Goal: Book appointment/travel/reservation

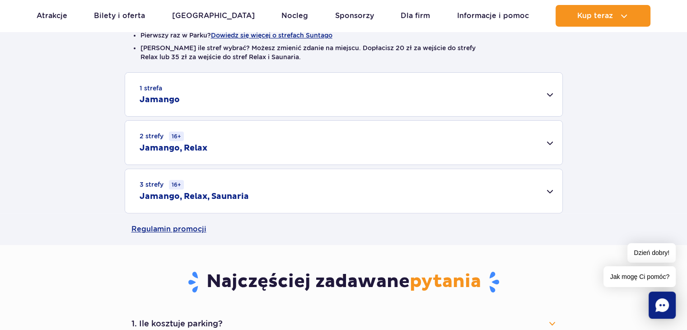
scroll to position [271, 0]
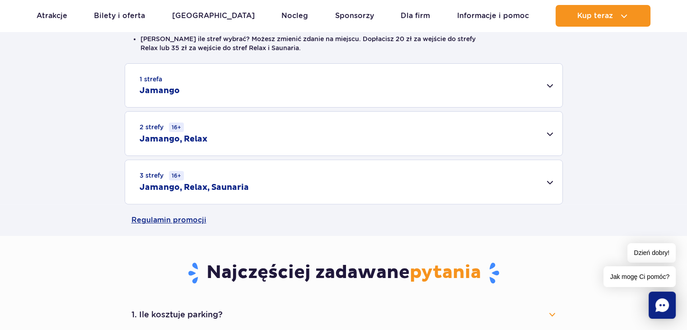
click at [376, 132] on div "2 strefy 16+ Jamango, Relax" at bounding box center [343, 134] width 437 height 44
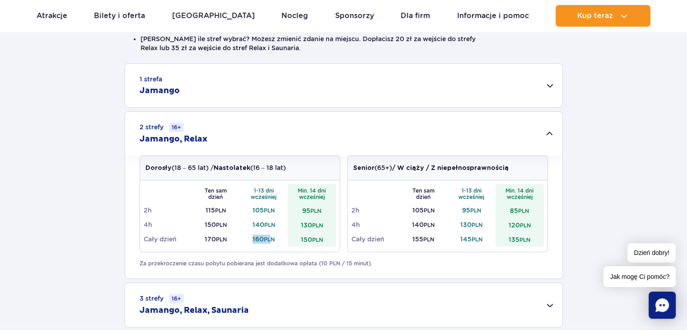
drag, startPoint x: 252, startPoint y: 235, endPoint x: 271, endPoint y: 236, distance: 19.0
click at [271, 236] on td "160 PLN" at bounding box center [264, 239] width 48 height 14
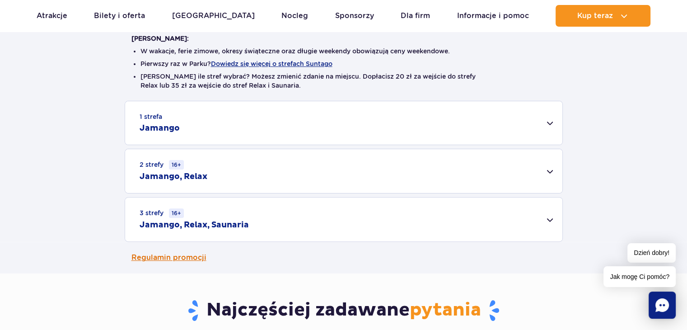
scroll to position [181, 0]
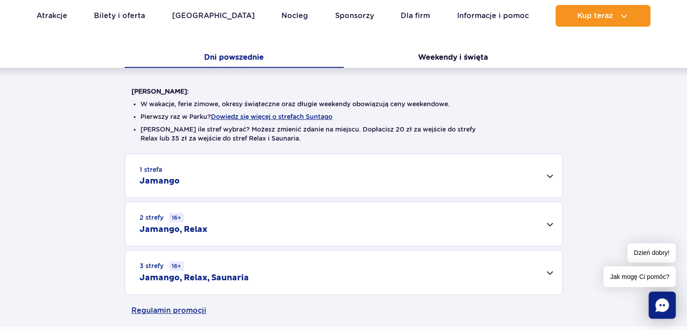
click at [233, 227] on div "2 strefy 16+ Jamango, Relax" at bounding box center [343, 224] width 437 height 44
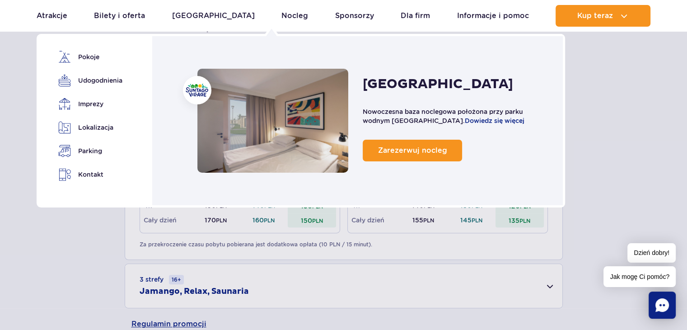
scroll to position [361, 0]
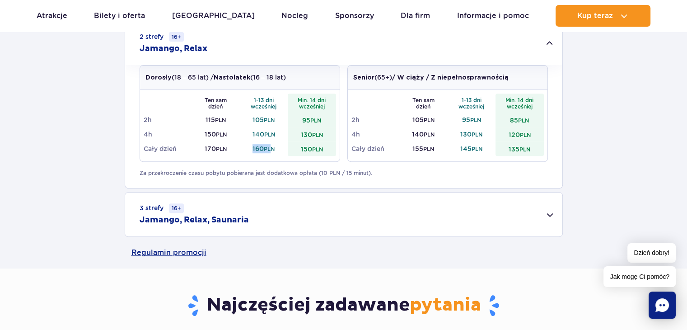
drag, startPoint x: 271, startPoint y: 146, endPoint x: 244, endPoint y: 145, distance: 27.1
click at [244, 145] on td "160 PLN" at bounding box center [264, 148] width 48 height 14
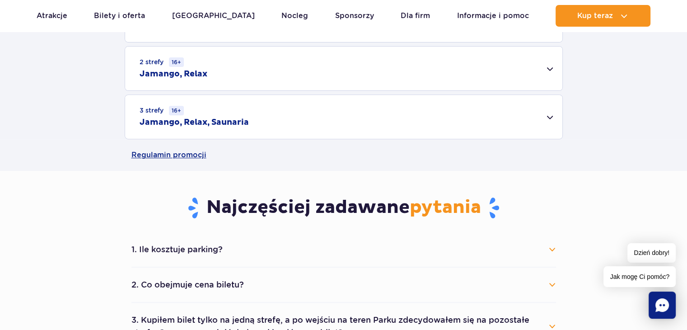
scroll to position [316, 0]
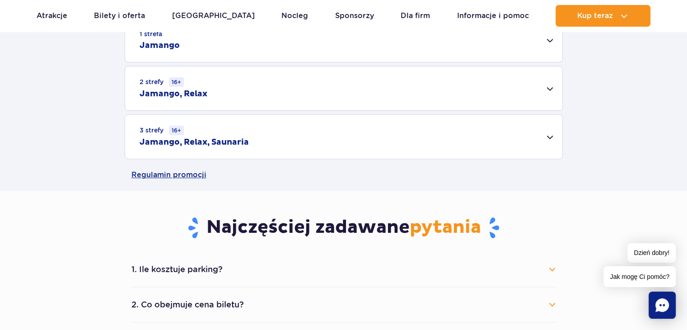
click at [279, 87] on div "2 strefy 16+ Jamango, Relax" at bounding box center [343, 88] width 437 height 44
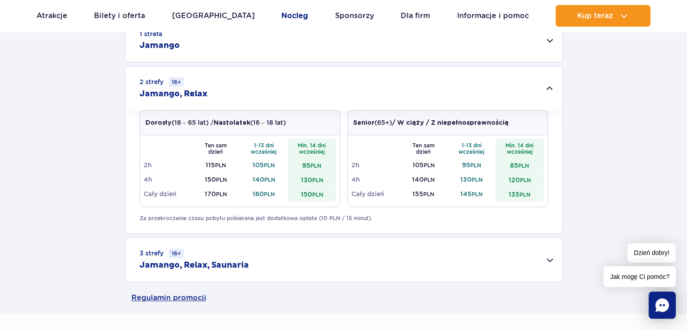
click at [281, 14] on link "Nocleg" at bounding box center [294, 16] width 27 height 22
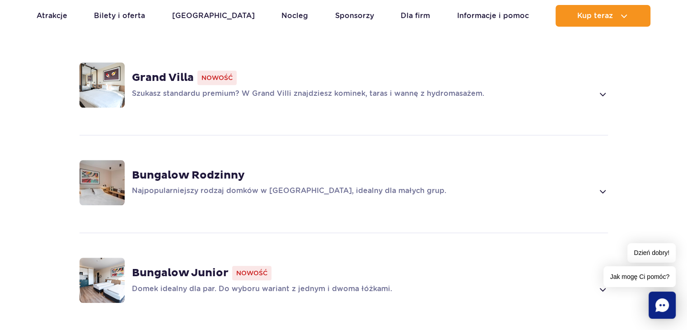
scroll to position [677, 0]
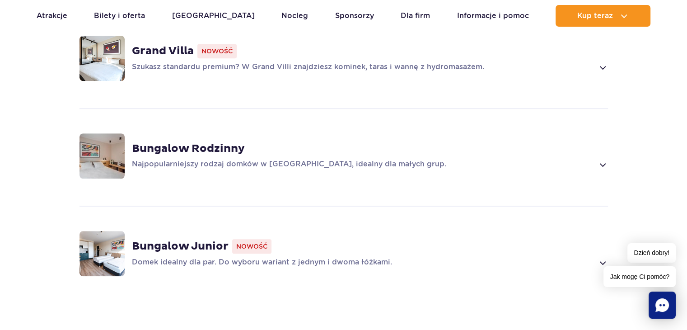
click at [359, 257] on p "Domek idealny dla par. Do wyboru wariant z jednym i dwoma łóżkami." at bounding box center [363, 262] width 462 height 11
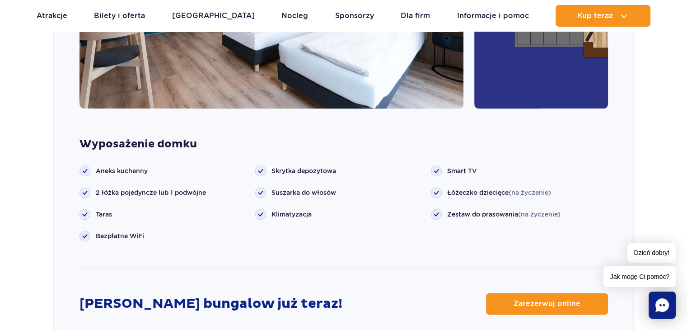
scroll to position [1233, 0]
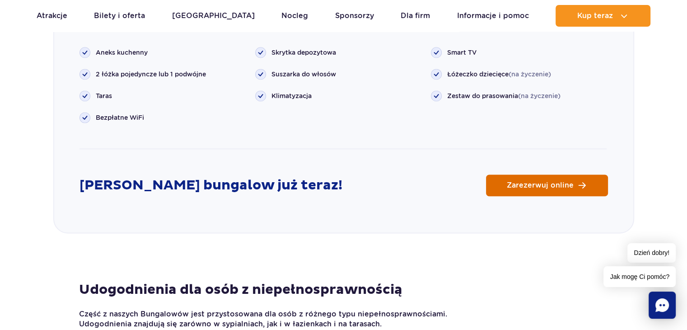
click at [552, 181] on span "Zarezerwuj online" at bounding box center [540, 184] width 67 height 7
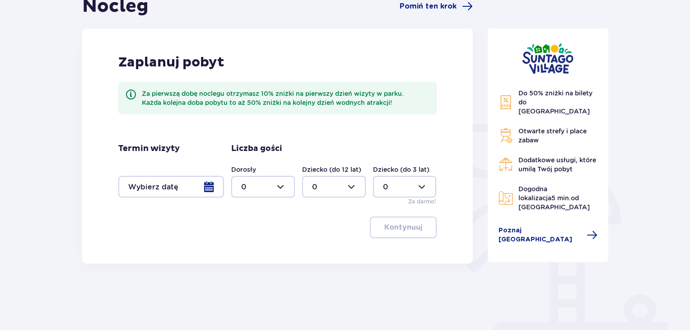
scroll to position [135, 0]
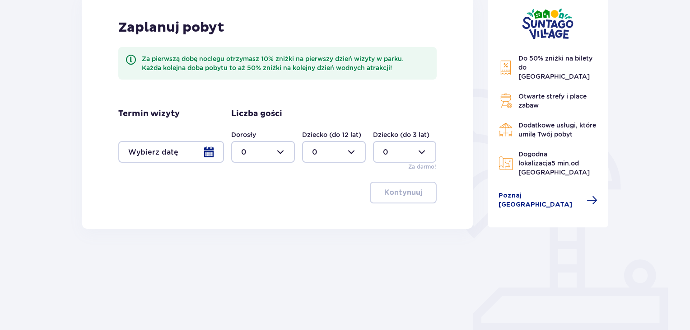
click at [155, 152] on div at bounding box center [171, 152] width 106 height 22
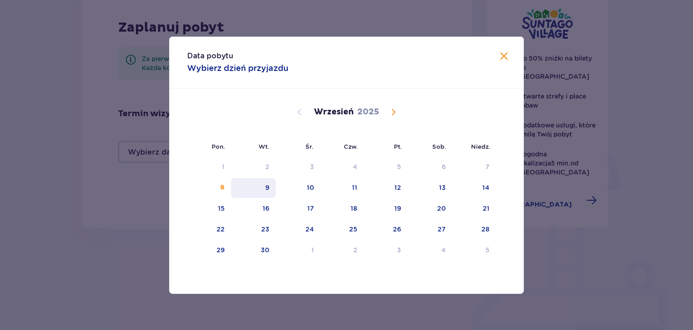
click at [271, 189] on div "9" at bounding box center [253, 188] width 45 height 20
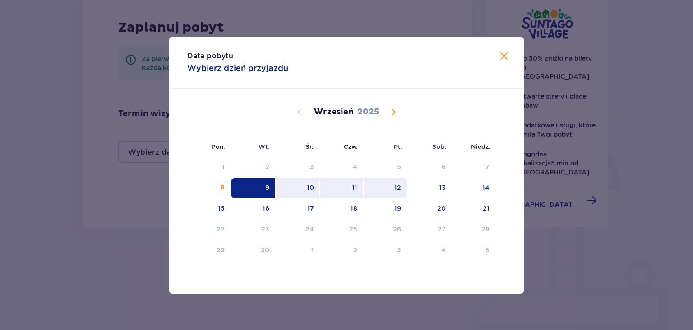
click at [399, 188] on div "12" at bounding box center [398, 187] width 7 height 9
type input "[DATE] - [DATE]"
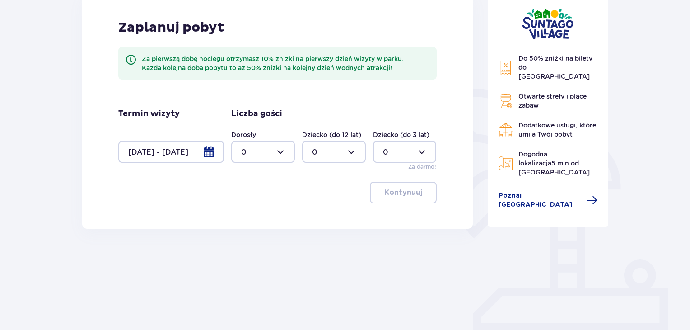
click at [267, 153] on div at bounding box center [263, 152] width 64 height 22
click at [253, 221] on div "2" at bounding box center [263, 217] width 44 height 10
type input "2"
click at [397, 195] on p "Kontynuuj" at bounding box center [403, 192] width 38 height 10
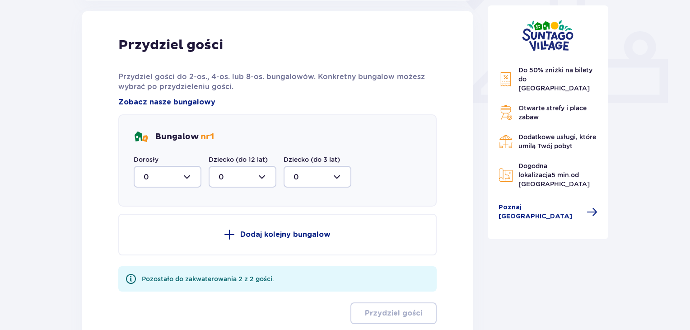
scroll to position [364, 0]
click at [173, 171] on div at bounding box center [168, 176] width 68 height 22
click at [149, 242] on div "2" at bounding box center [168, 242] width 48 height 10
type input "2"
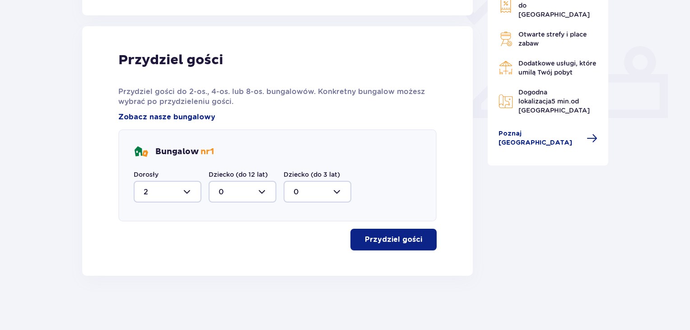
scroll to position [349, 0]
click at [400, 242] on p "Przydziel gości" at bounding box center [393, 239] width 57 height 10
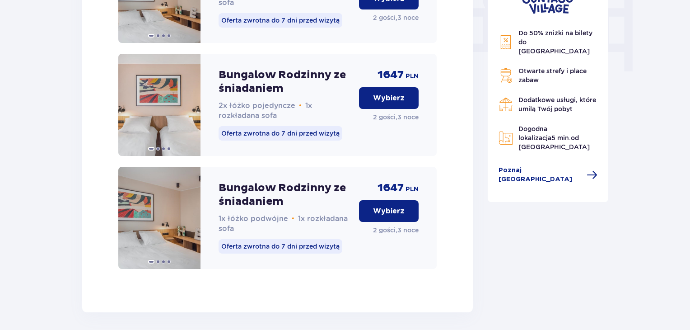
scroll to position [903, 0]
click at [386, 215] on p "Wybierz" at bounding box center [389, 210] width 32 height 10
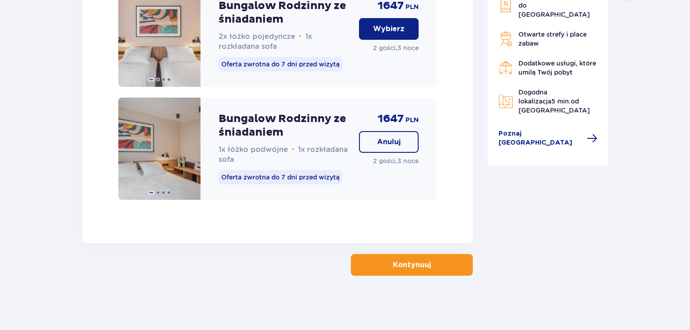
click at [408, 266] on p "Kontynuuj" at bounding box center [412, 265] width 38 height 10
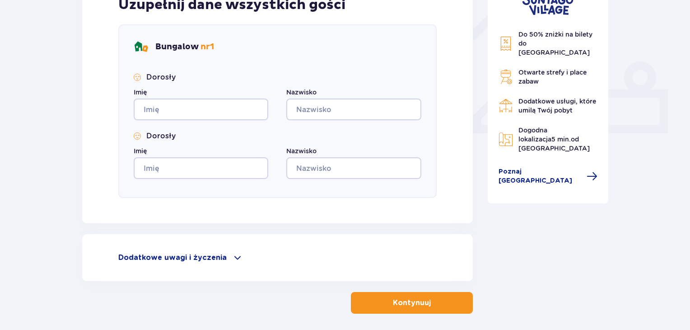
scroll to position [371, 0]
